Goal: Find specific page/section: Find specific page/section

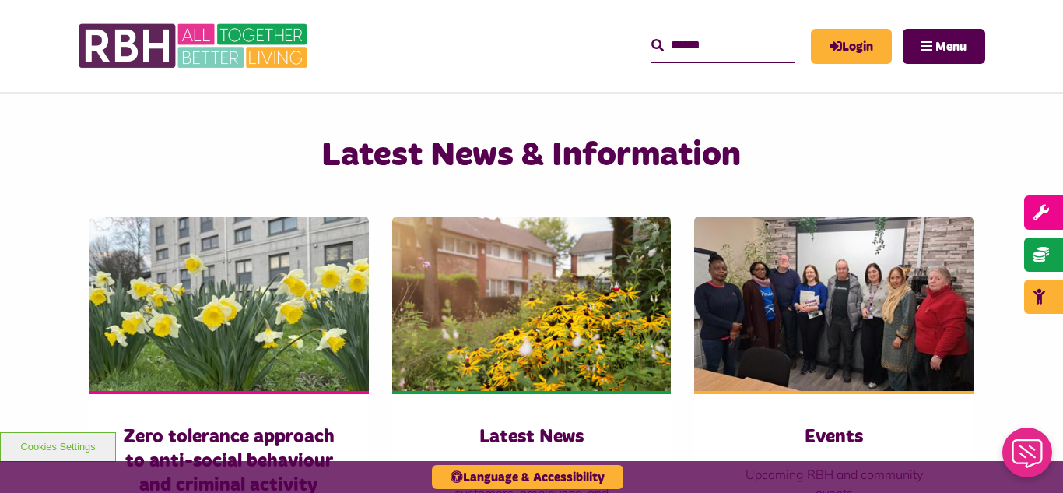
scroll to position [934, 0]
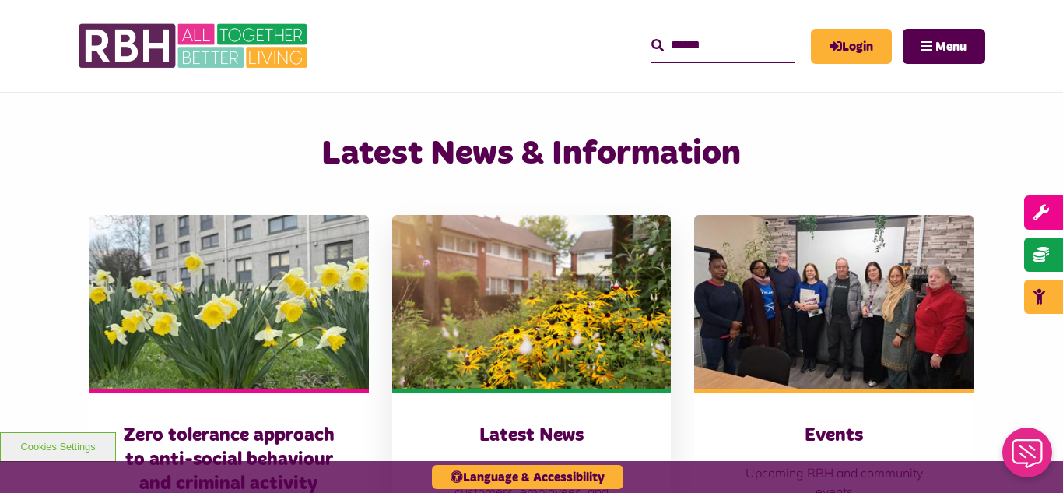
click at [541, 295] on img at bounding box center [531, 302] width 279 height 174
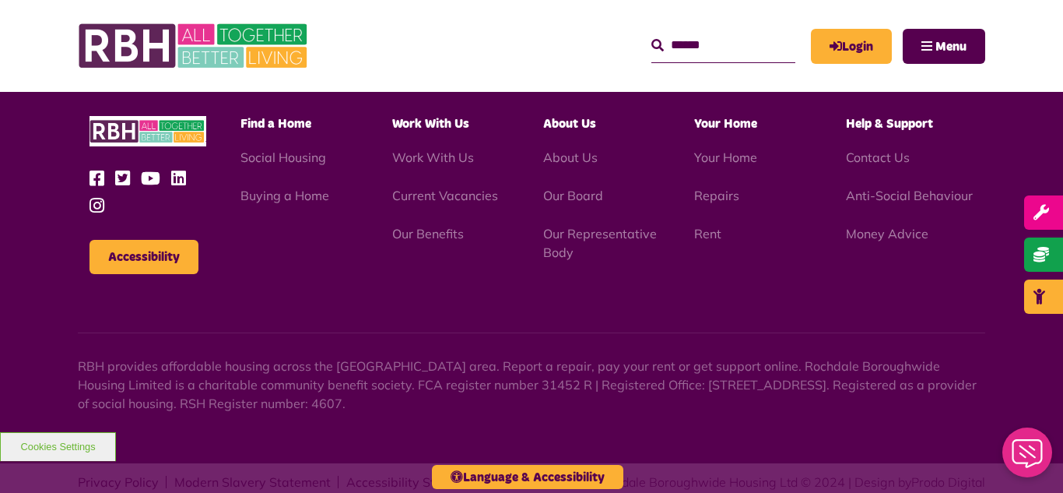
scroll to position [1694, 0]
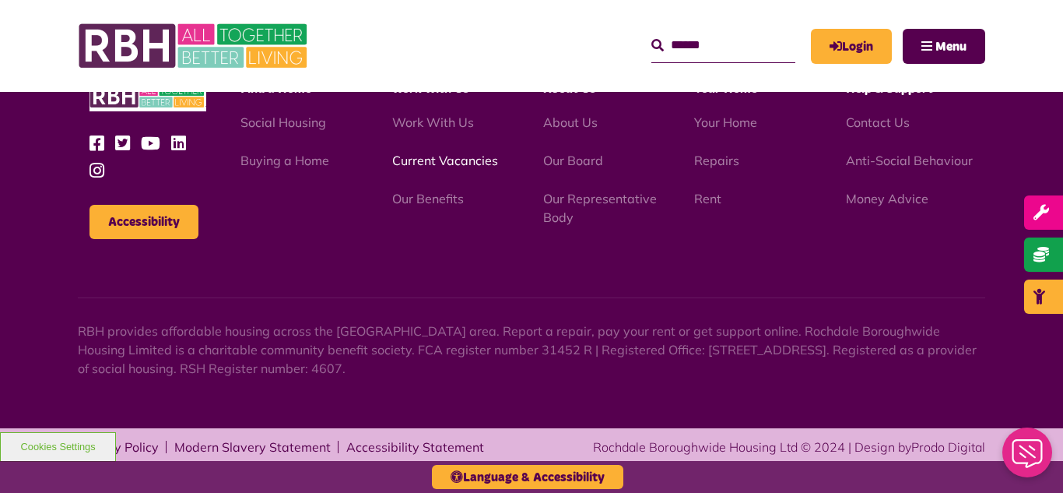
click at [441, 160] on link "Current Vacancies" at bounding box center [445, 161] width 106 height 16
